Goal: Task Accomplishment & Management: Manage account settings

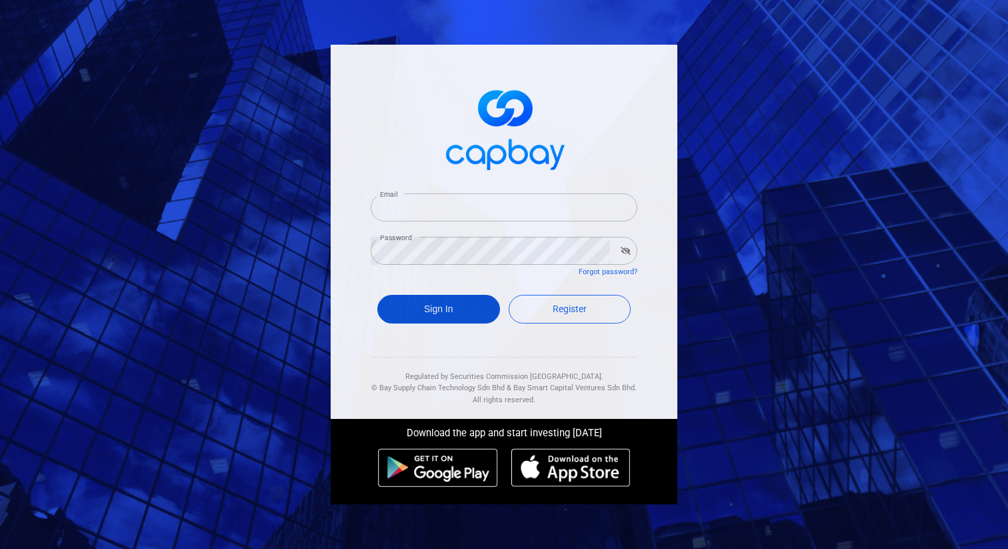
type input "[DOMAIN_NAME][EMAIL_ADDRESS][DOMAIN_NAME]"
click at [446, 315] on button "Sign In" at bounding box center [438, 309] width 123 height 29
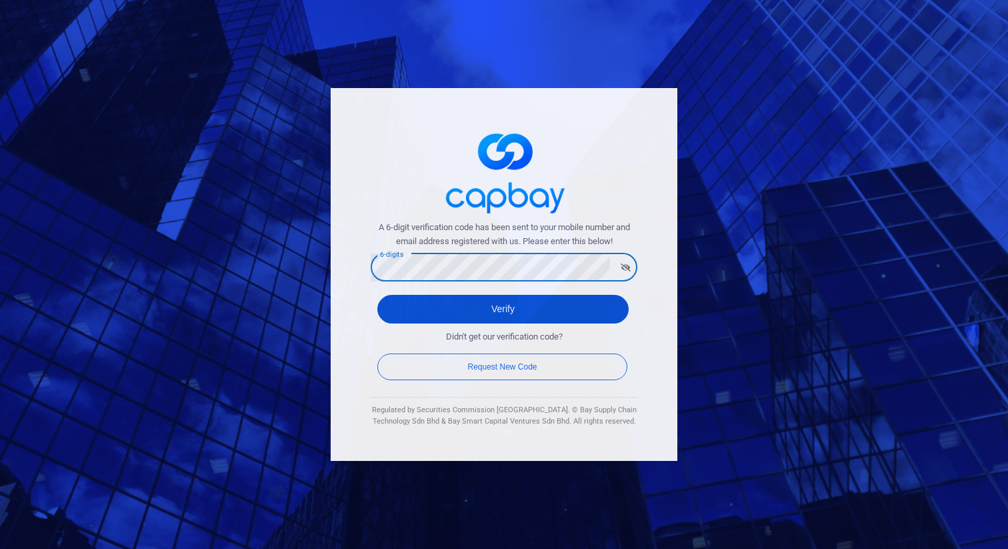
click at [395, 307] on button "Verify" at bounding box center [502, 309] width 251 height 29
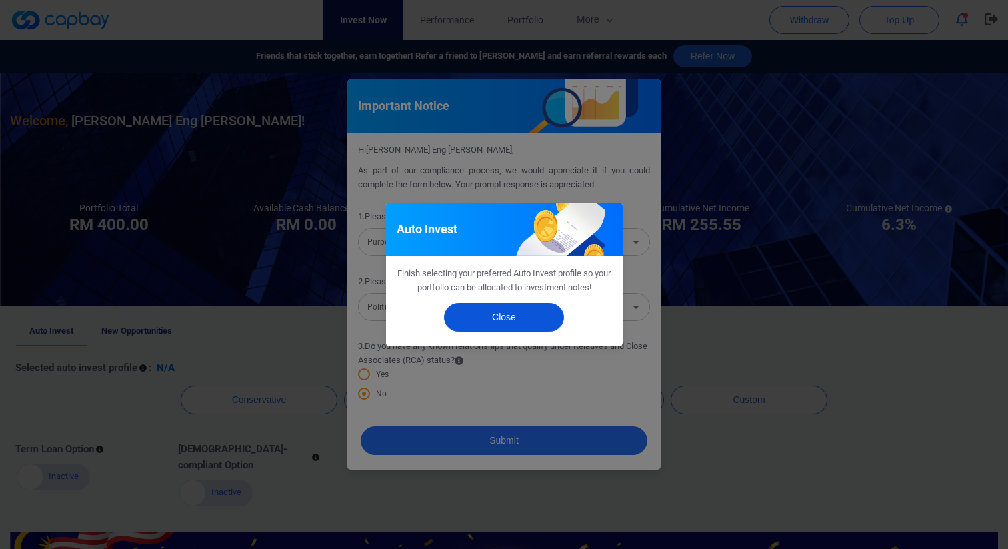
click at [498, 315] on button "Close" at bounding box center [504, 317] width 120 height 29
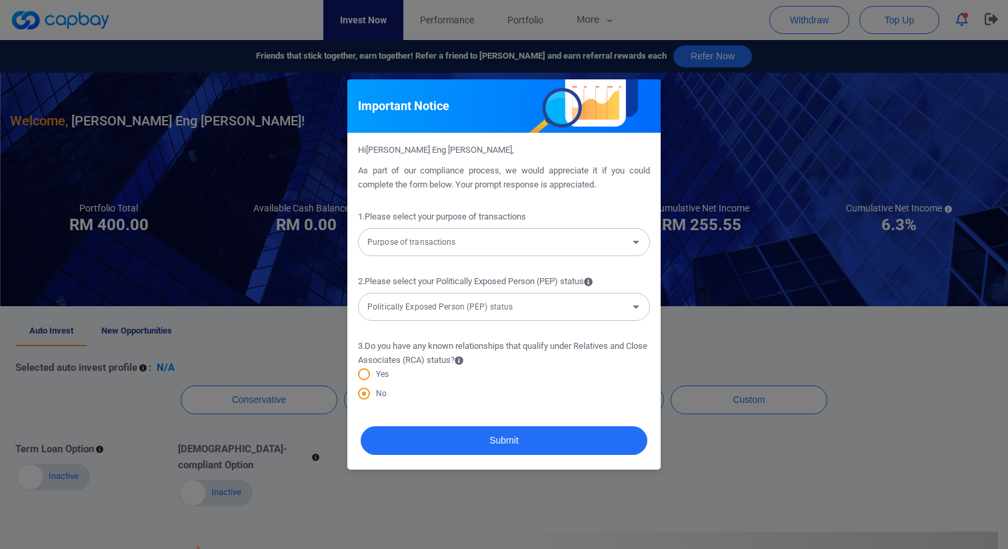
click at [269, 187] on div "Important Notice Hi [PERSON_NAME] Eng [PERSON_NAME] , As part of our compliance…" at bounding box center [504, 274] width 1008 height 549
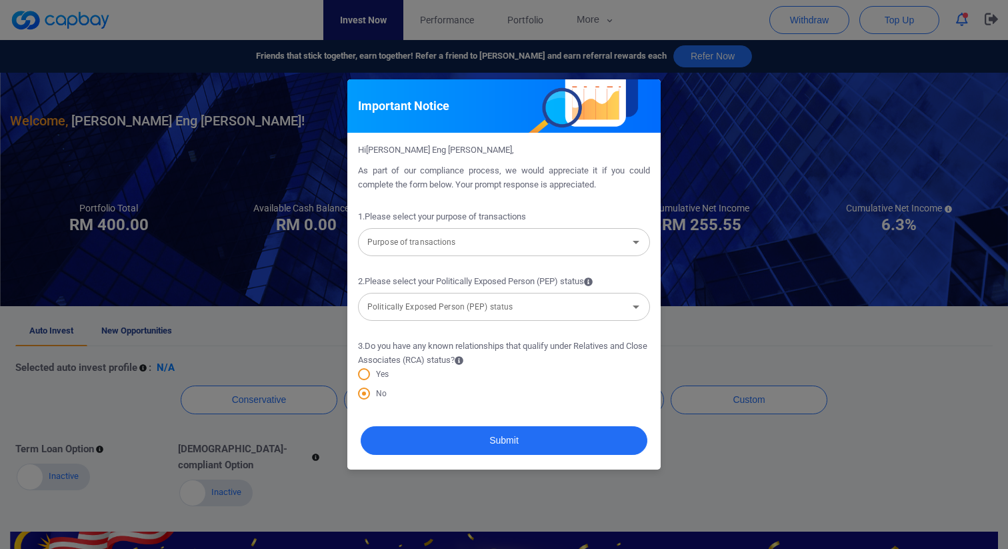
click at [439, 251] on div "Purpose of transactions Purpose of transactions" at bounding box center [504, 241] width 292 height 30
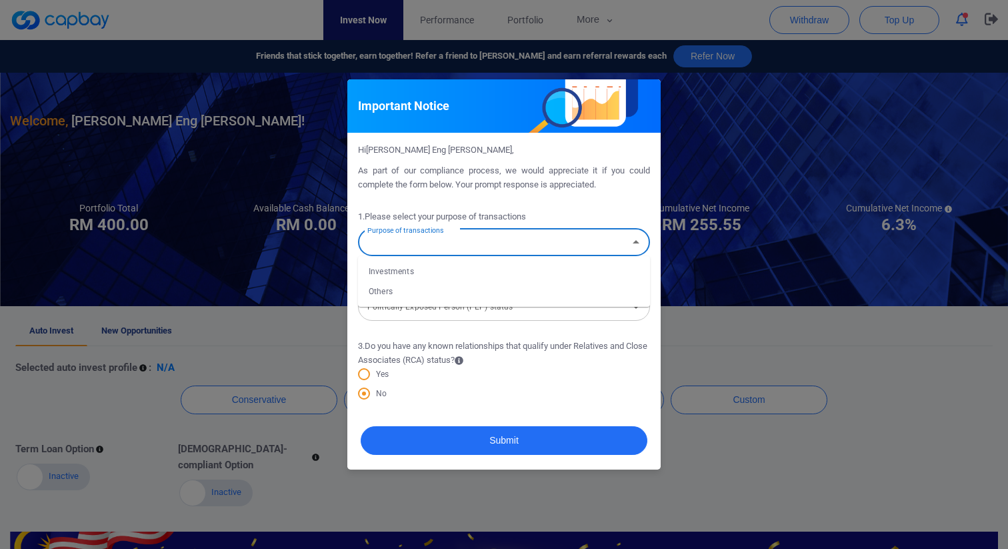
click at [399, 287] on li "Others" at bounding box center [504, 291] width 292 height 20
type input "Others"
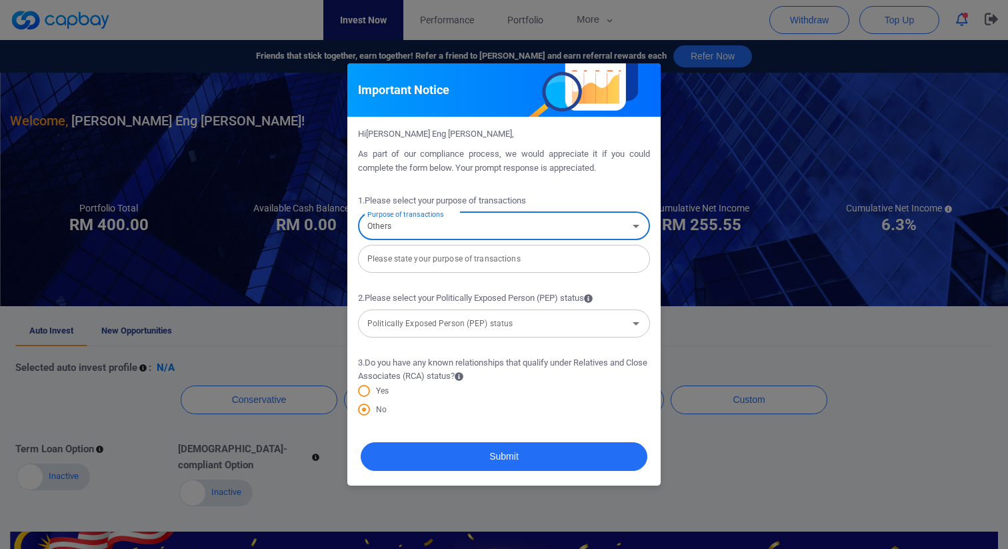
click at [453, 264] on div "Please state your purpose of transactions Please state your purpose of transact…" at bounding box center [504, 258] width 292 height 30
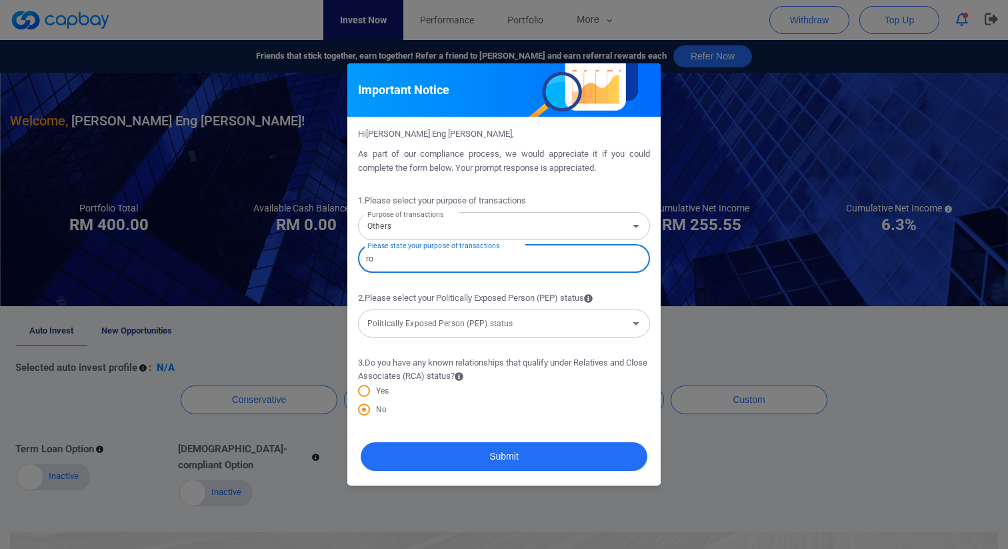
type input "r"
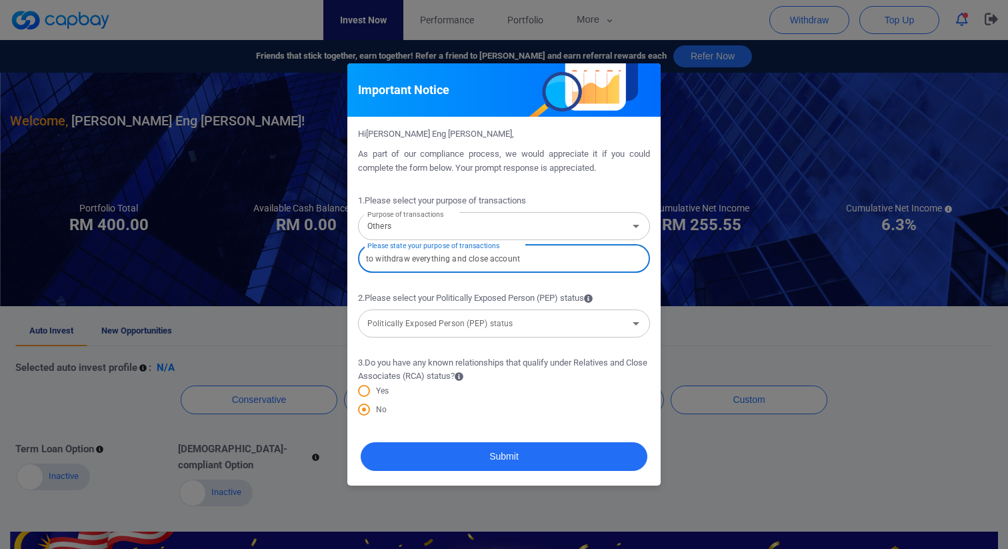
type input "to withdraw everything and close account"
click at [541, 330] on input "Politically Exposed Person (PEP) status" at bounding box center [493, 323] width 262 height 25
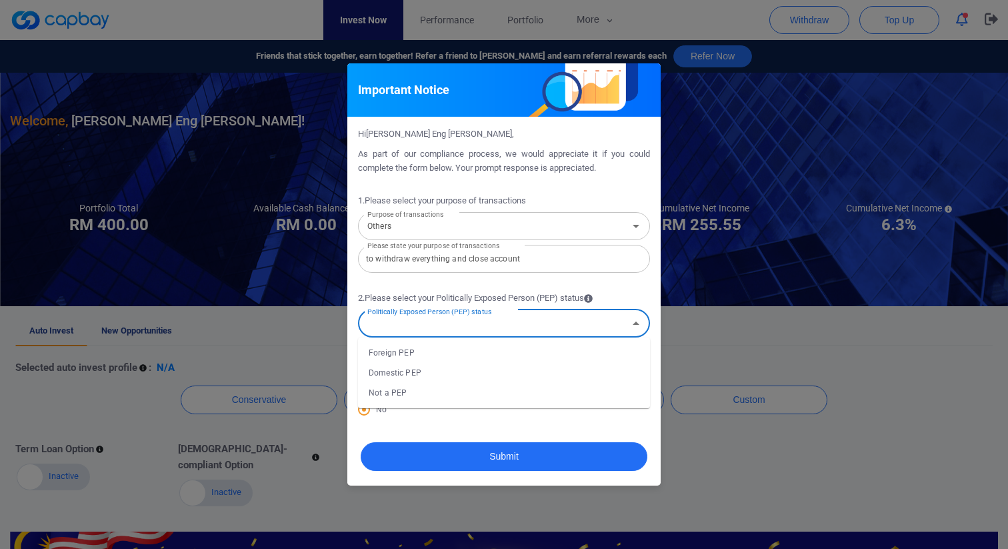
click at [394, 393] on li "Not a PEP" at bounding box center [504, 393] width 292 height 20
type input "Not a PEP"
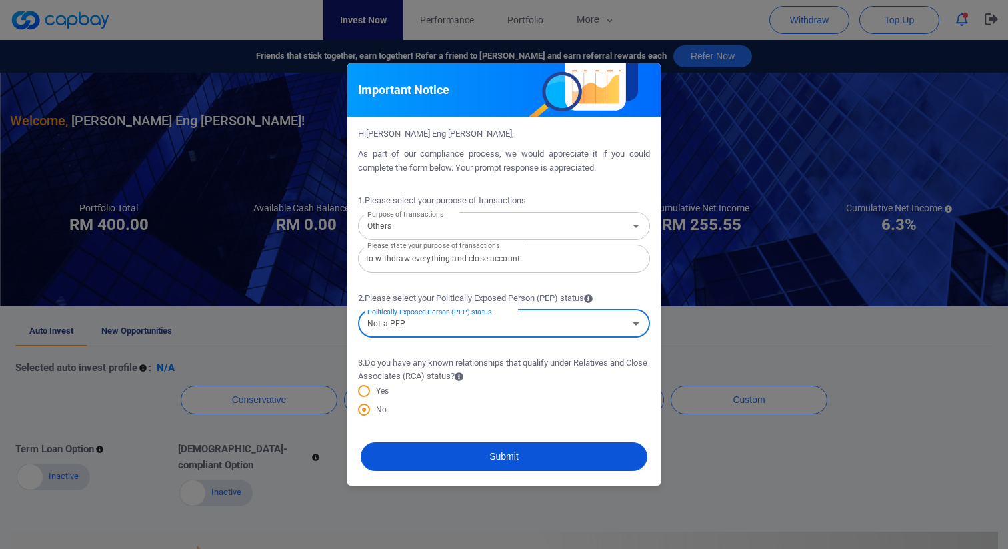
click at [492, 457] on button "Submit" at bounding box center [504, 456] width 287 height 29
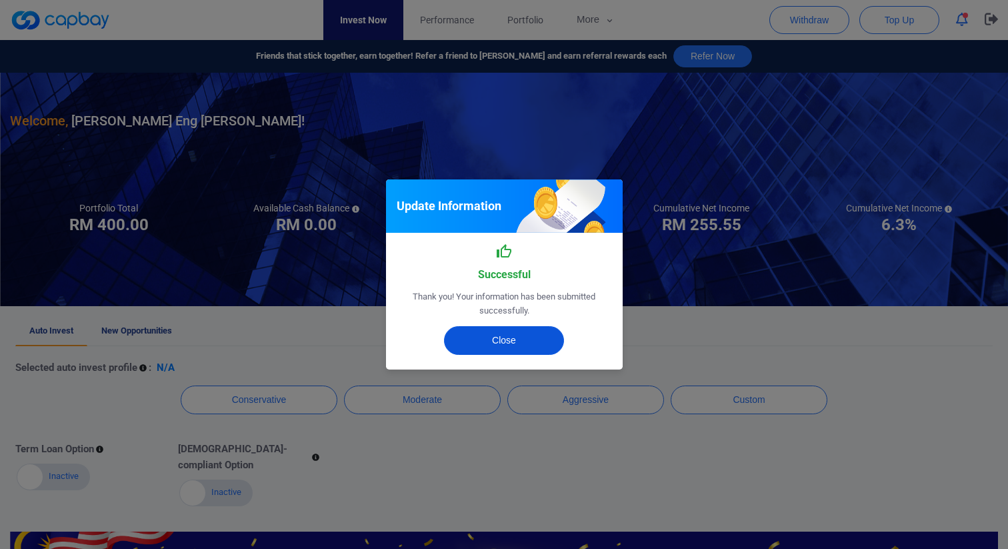
click at [525, 340] on button "Close" at bounding box center [504, 340] width 120 height 29
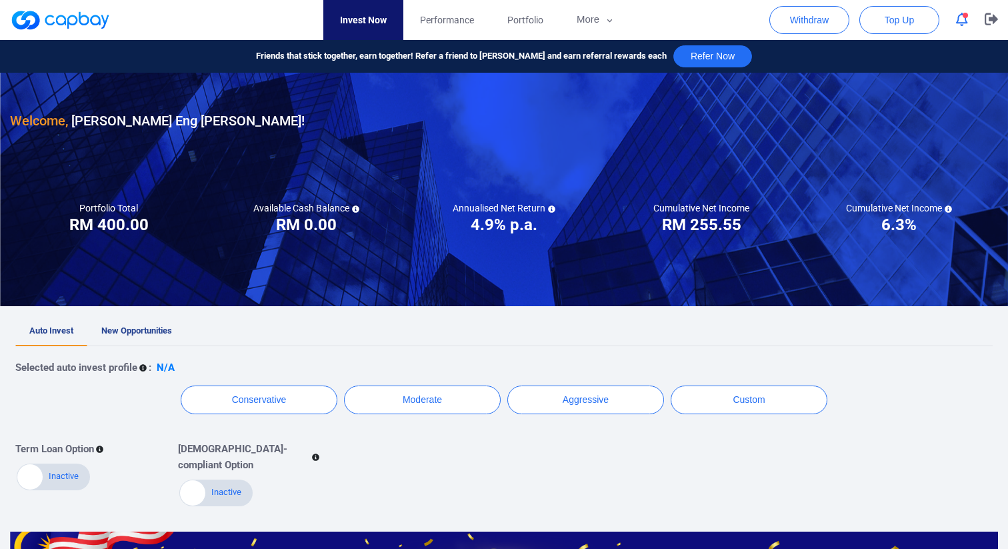
click at [959, 19] on icon "button" at bounding box center [962, 20] width 12 height 14
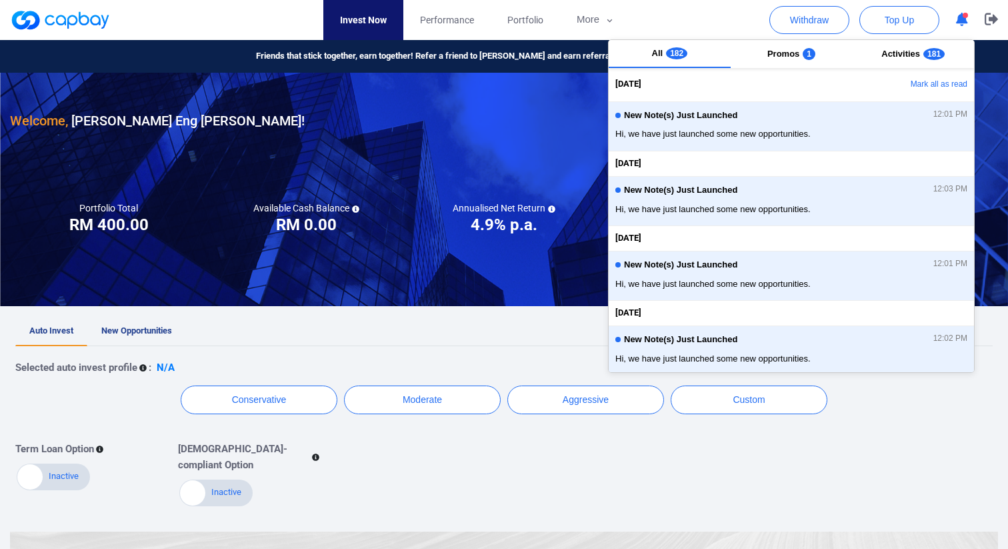
click at [959, 19] on icon "button" at bounding box center [962, 20] width 12 height 14
